Goal: Task Accomplishment & Management: Complete application form

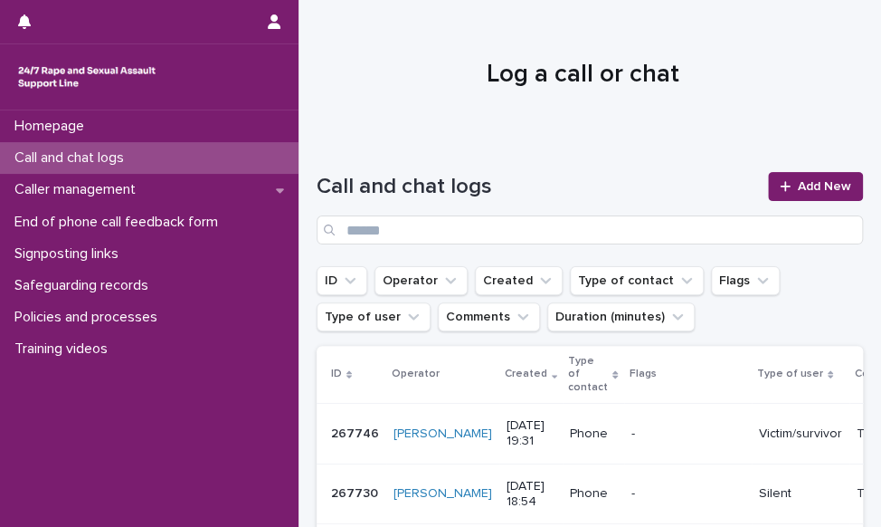
click at [277, 153] on div "Call and chat logs" at bounding box center [149, 158] width 299 height 32
click at [832, 195] on link "Add New" at bounding box center [815, 186] width 95 height 29
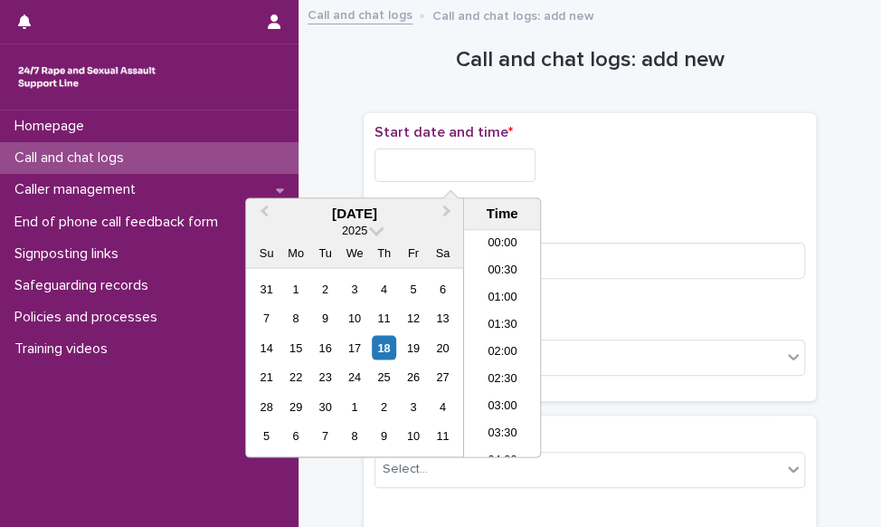
click at [410, 156] on input "text" at bounding box center [455, 164] width 161 height 33
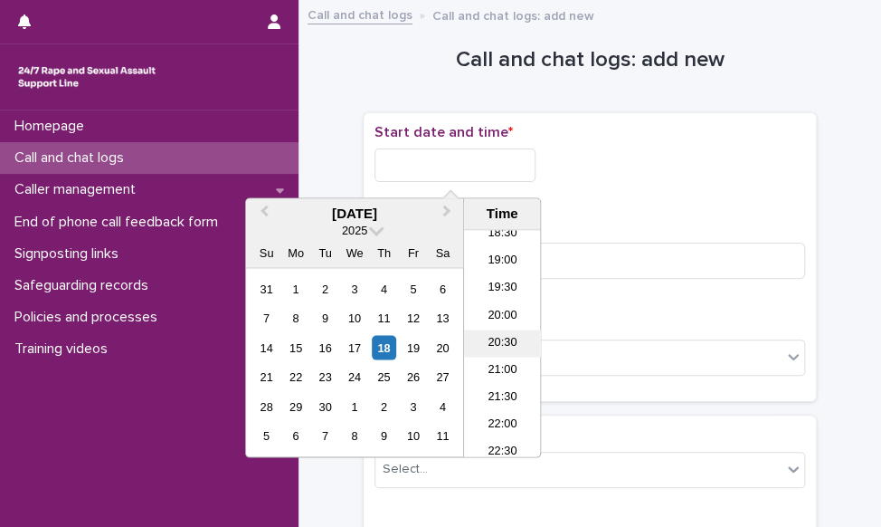
click at [505, 344] on li "20:30" at bounding box center [502, 343] width 77 height 27
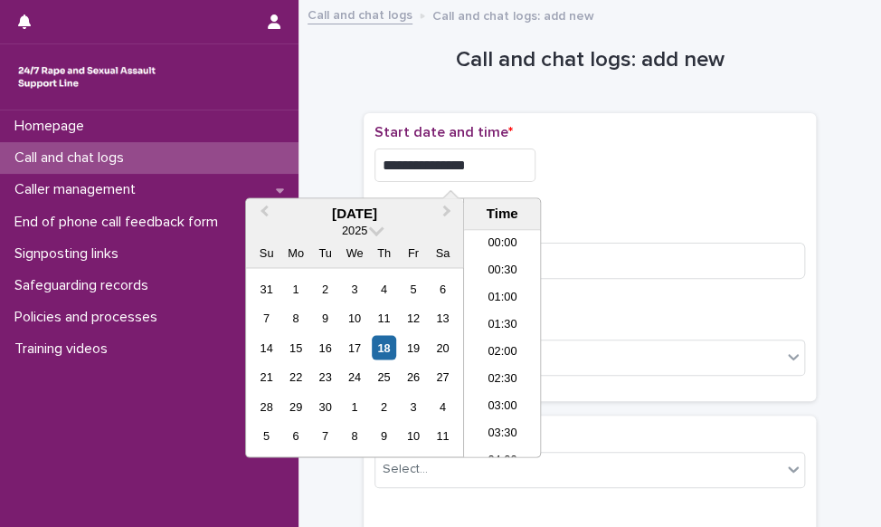
click at [485, 177] on input "**********" at bounding box center [455, 164] width 161 height 33
type input "**********"
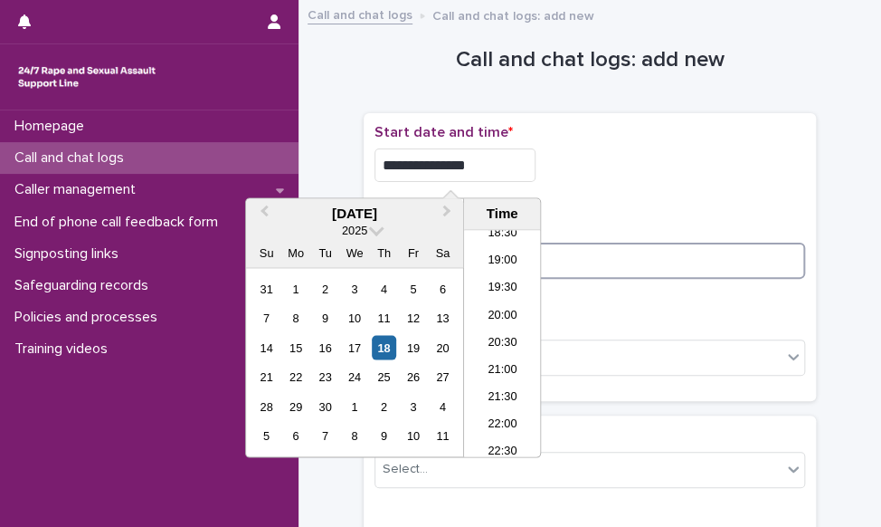
click at [655, 251] on input at bounding box center [590, 260] width 431 height 36
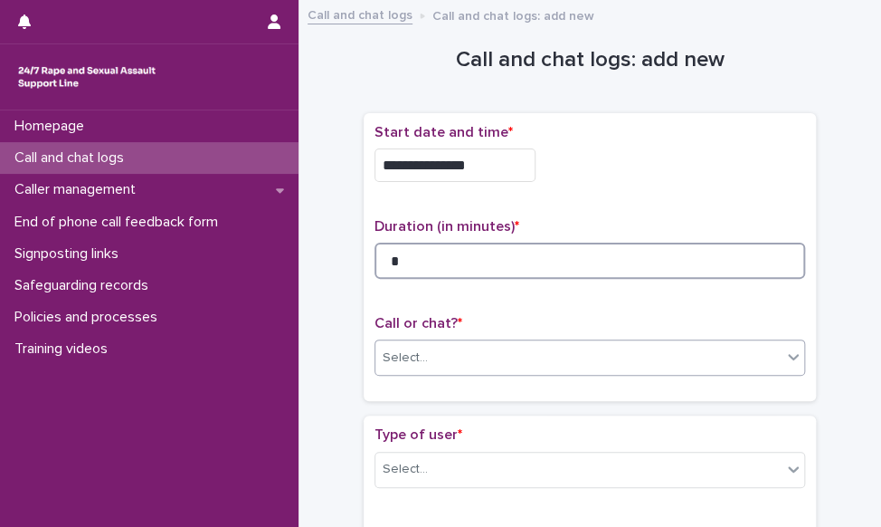
type input "*"
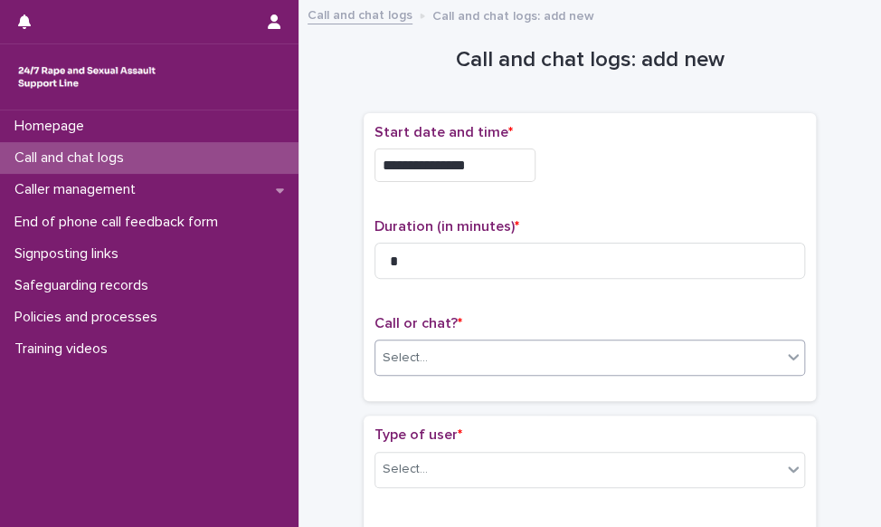
click at [412, 343] on div "Select..." at bounding box center [578, 358] width 406 height 30
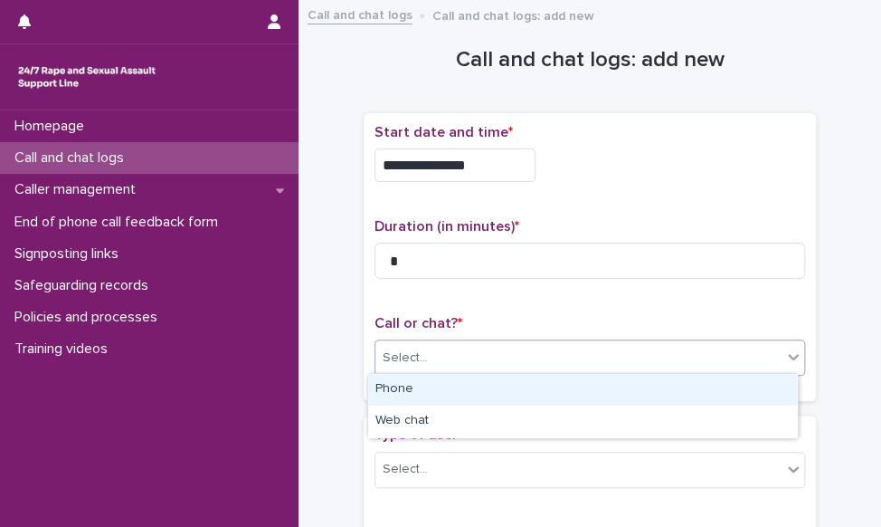
click at [402, 378] on div "Phone" at bounding box center [582, 390] width 429 height 32
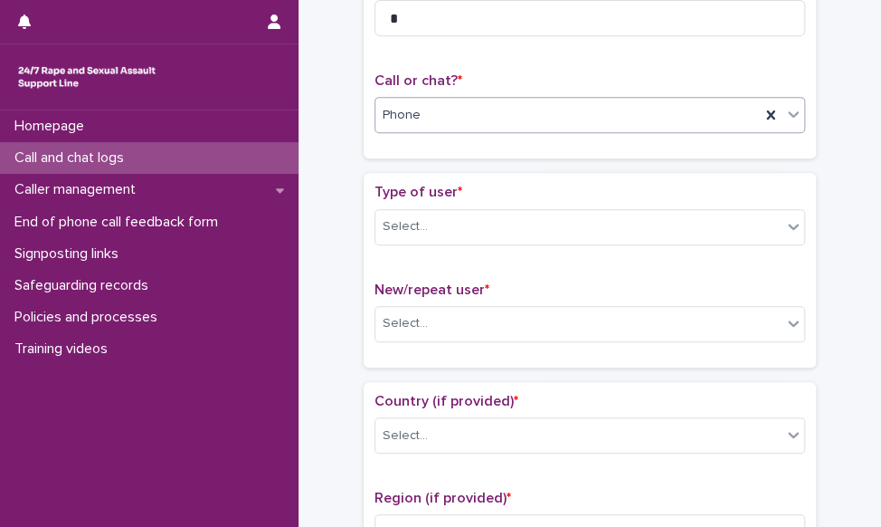
scroll to position [271, 0]
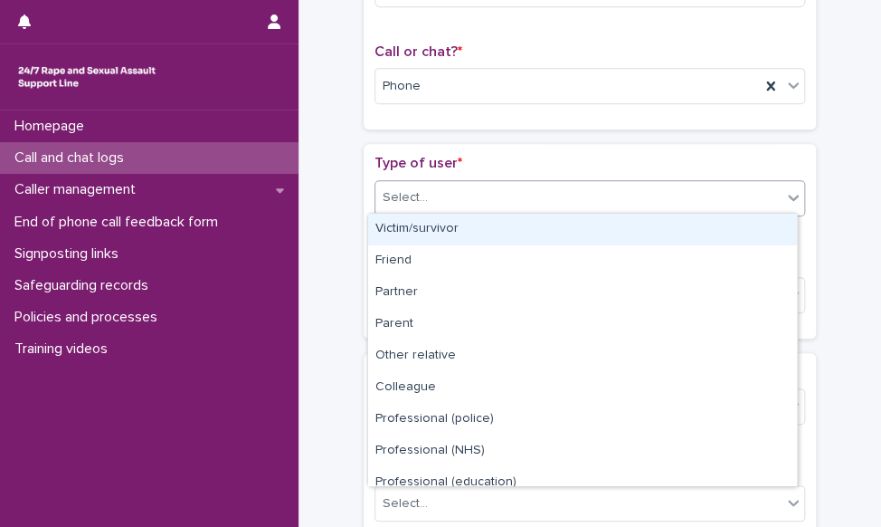
click at [478, 189] on div "Select..." at bounding box center [578, 198] width 406 height 30
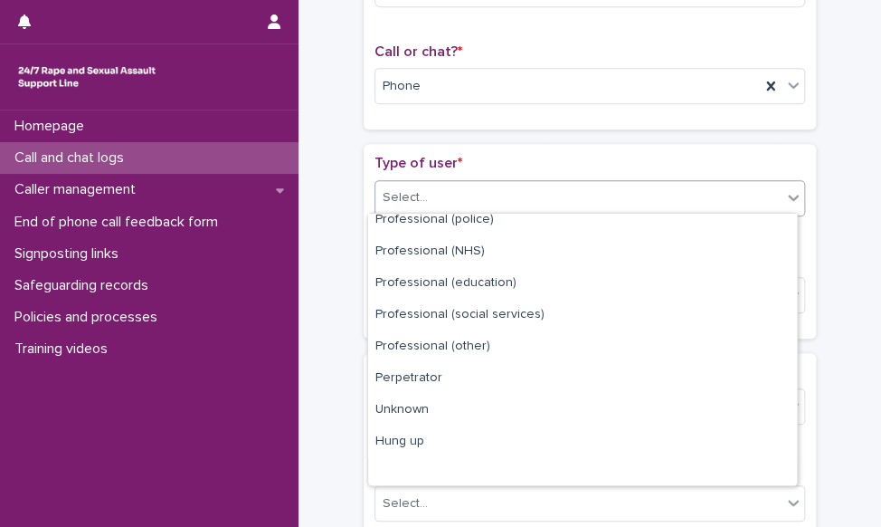
scroll to position [203, 0]
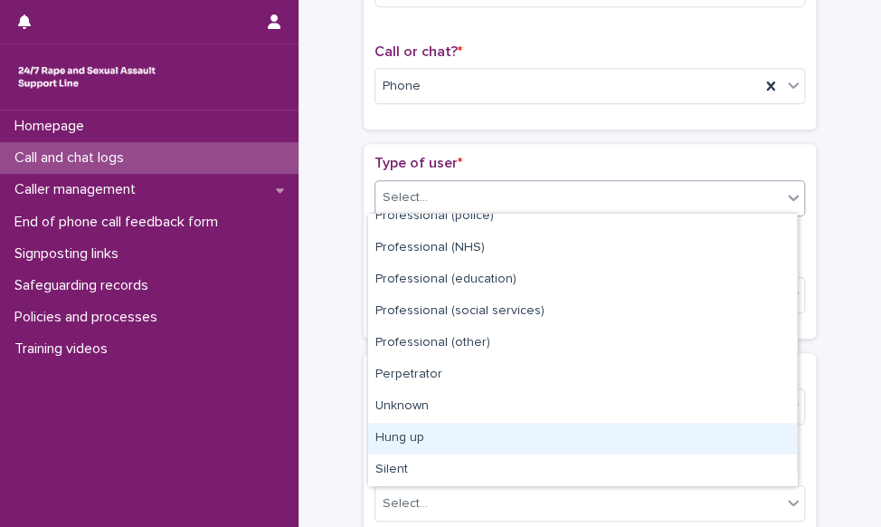
click at [423, 437] on div "Hung up" at bounding box center [582, 438] width 429 height 32
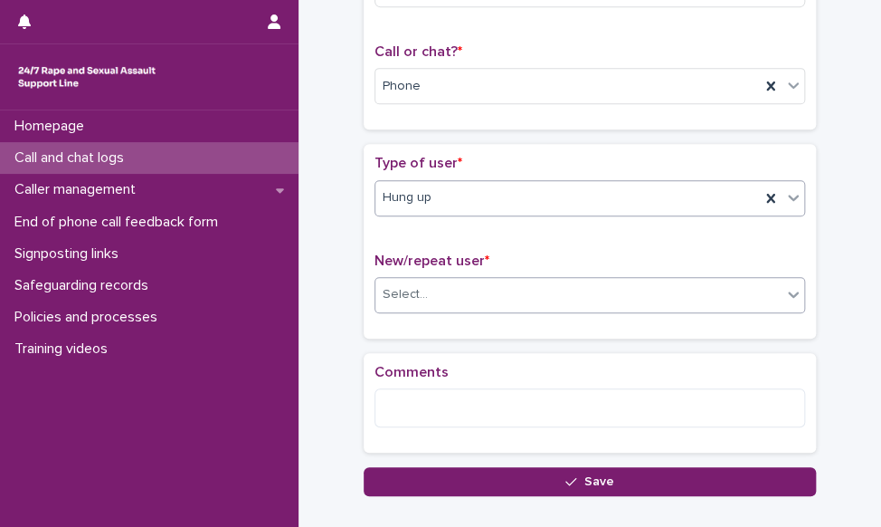
click at [434, 298] on div "Select..." at bounding box center [578, 295] width 406 height 30
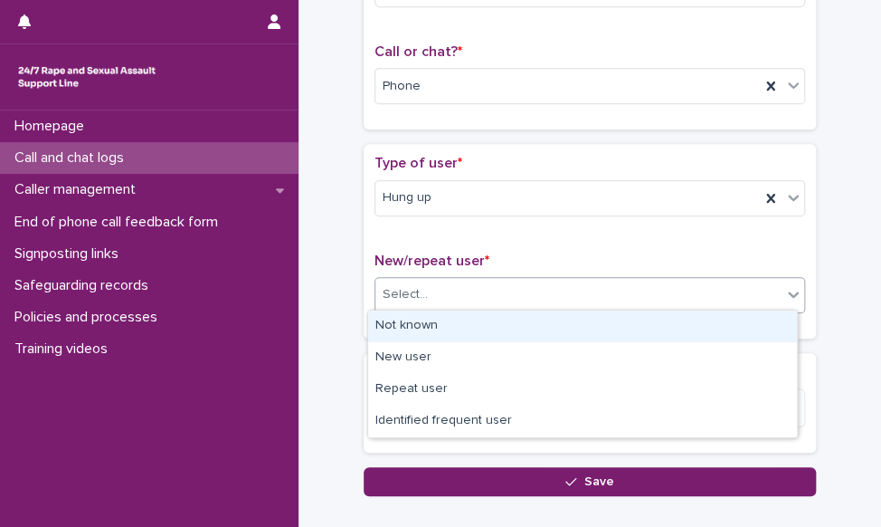
click at [439, 327] on div "Not known" at bounding box center [582, 326] width 429 height 32
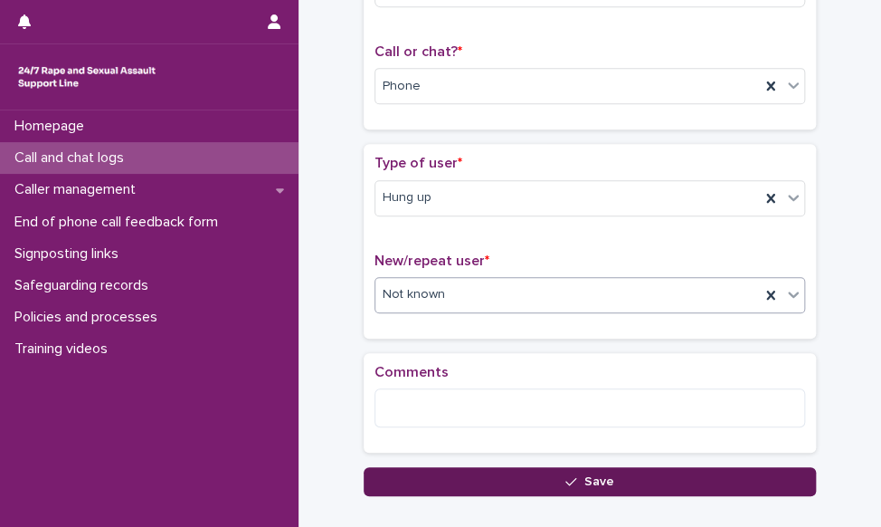
click at [470, 473] on button "Save" at bounding box center [590, 481] width 452 height 29
